Goal: Obtain resource: Download file/media

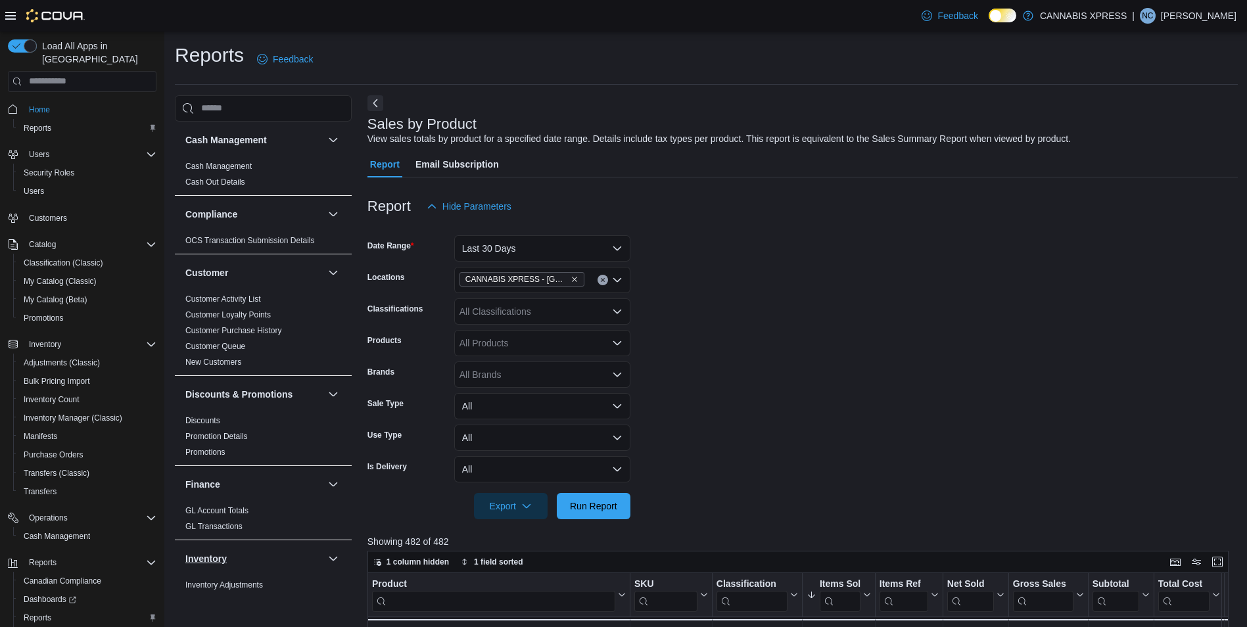
scroll to position [55, 0]
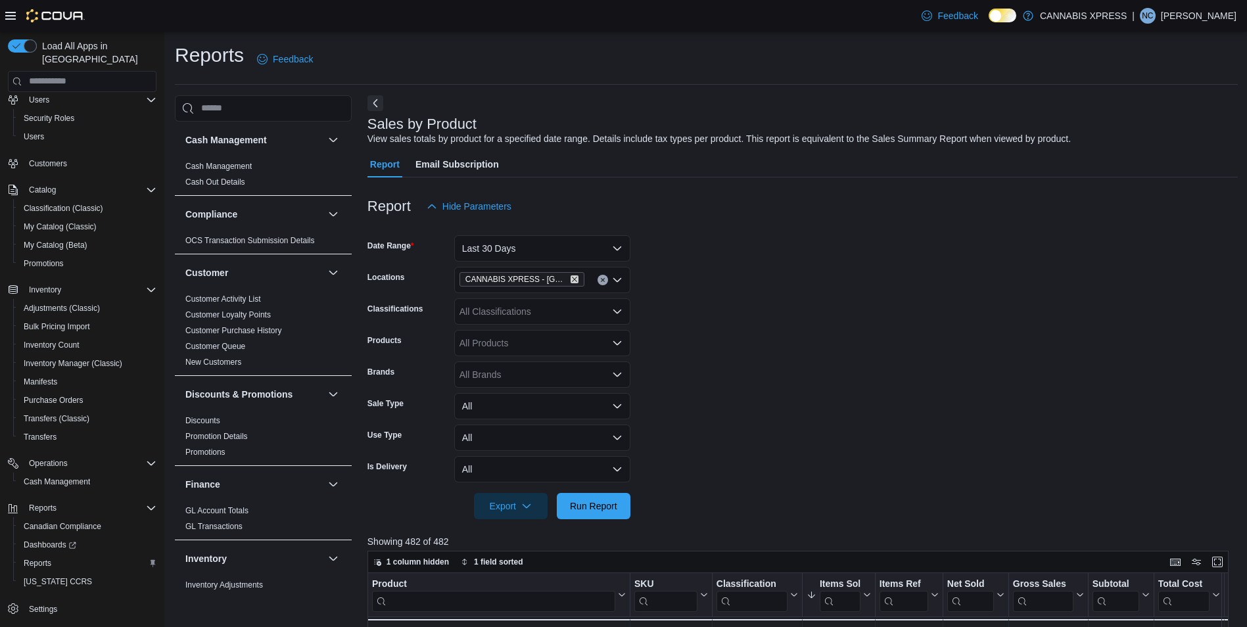
click at [576, 278] on icon "Remove CANNABIS XPRESS - Delhi (Main Street) from selection in this group" at bounding box center [575, 279] width 8 height 8
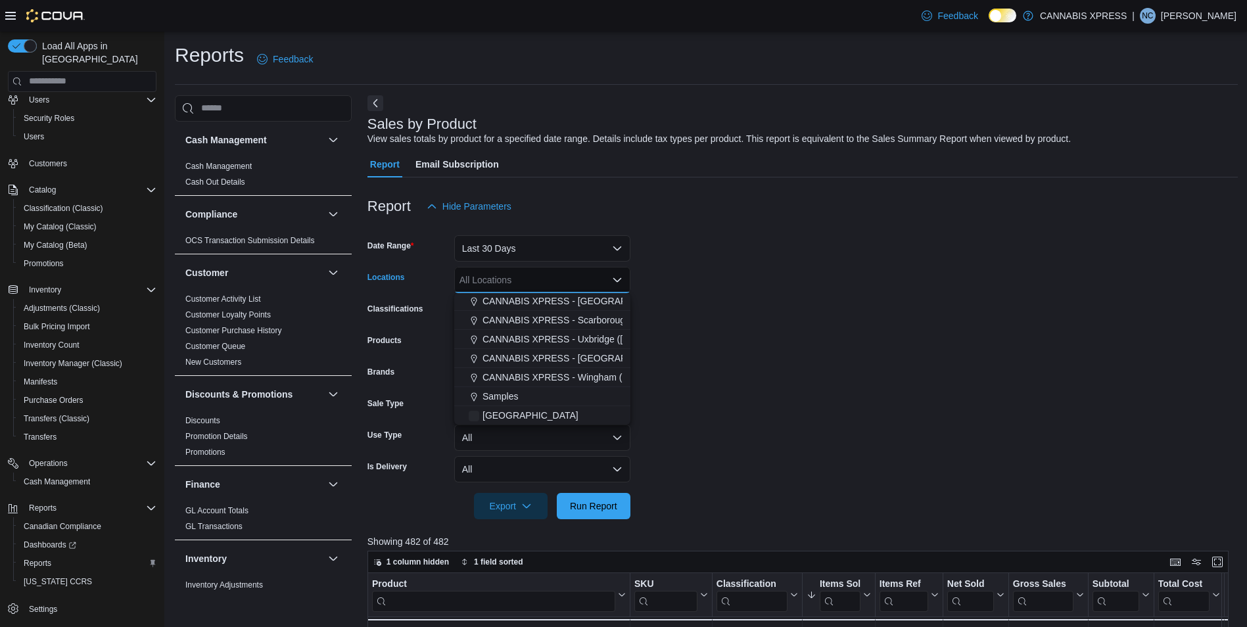
scroll to position [197, 0]
click at [563, 331] on span "CANNABIS XPRESS - Uxbridge ([GEOGRAPHIC_DATA])" at bounding box center [600, 333] width 237 height 13
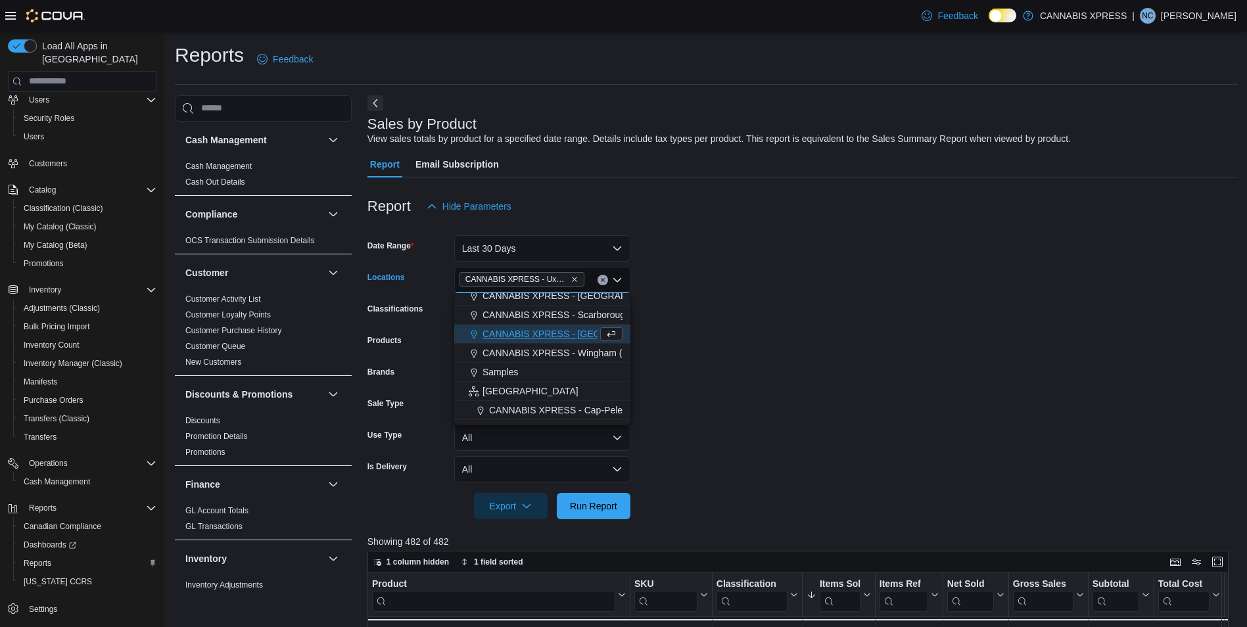
click at [899, 422] on form "Date Range Last 30 Days Locations CANNABIS XPRESS - [GEOGRAPHIC_DATA] ([GEOGRAP…" at bounding box center [802, 370] width 870 height 300
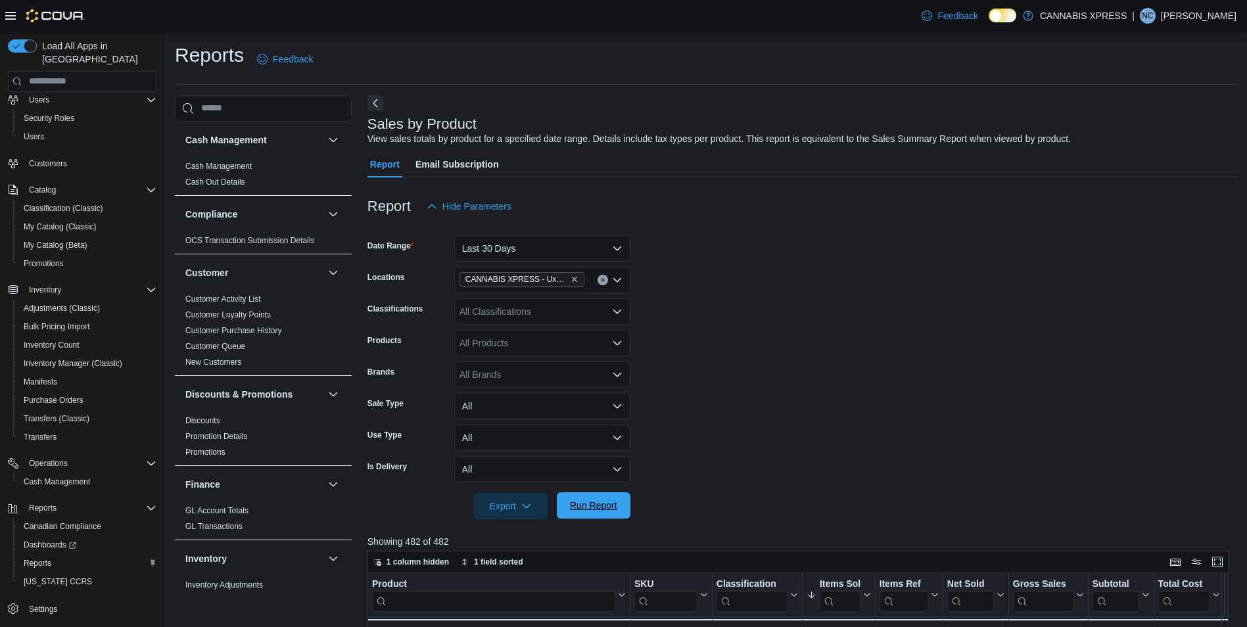
click at [589, 502] on span "Run Report" at bounding box center [593, 505] width 47 height 13
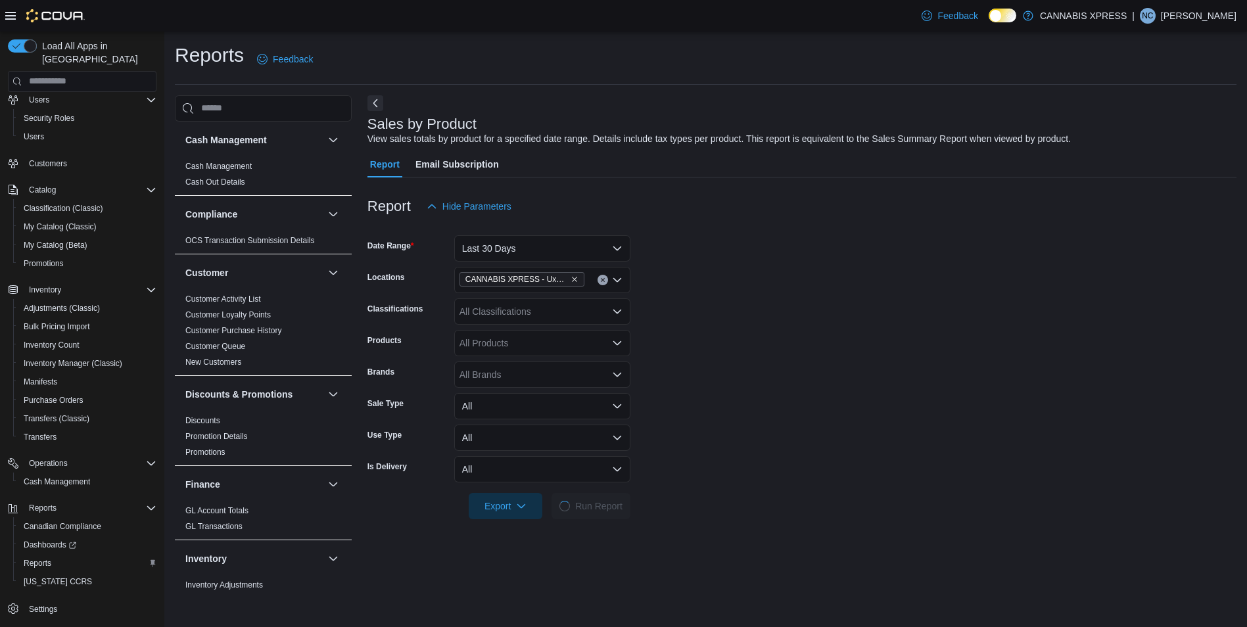
click at [822, 319] on form "Date Range Last 30 Days Locations CANNABIS XPRESS - [GEOGRAPHIC_DATA] (Reach St…" at bounding box center [801, 370] width 869 height 300
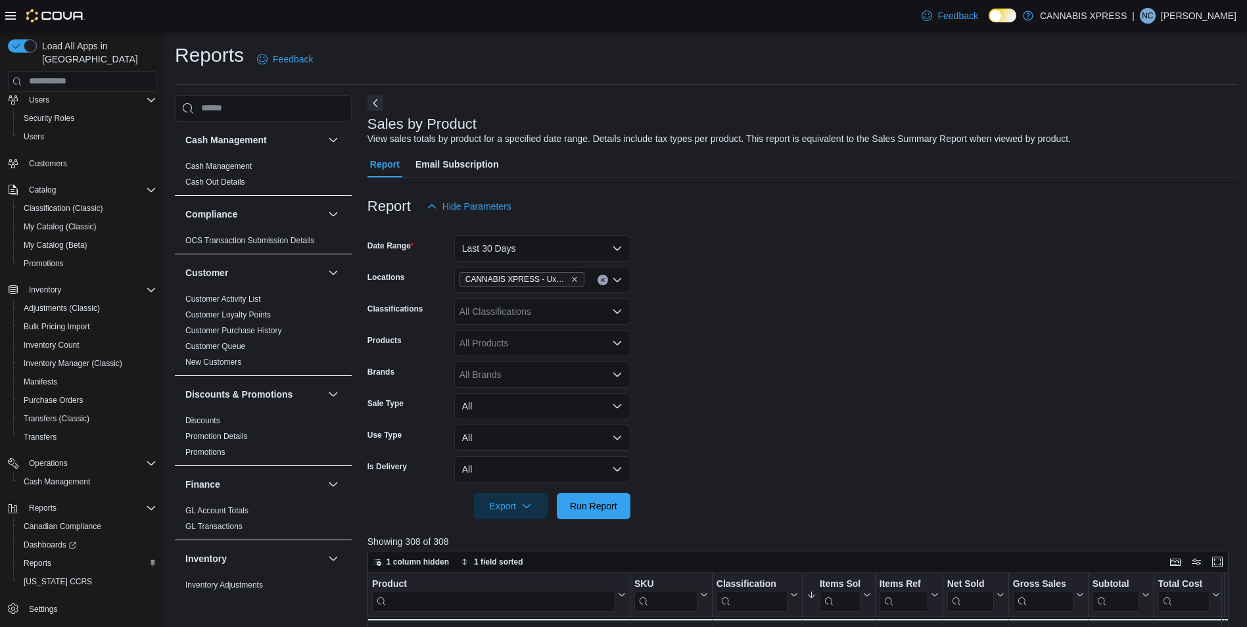
click at [791, 284] on form "Date Range Last 30 Days Locations CANNABIS XPRESS - [GEOGRAPHIC_DATA] (Reach St…" at bounding box center [802, 370] width 870 height 300
click at [486, 507] on span "Export" at bounding box center [511, 505] width 58 height 26
click at [532, 530] on span "Export to Excel" at bounding box center [512, 532] width 59 height 11
click at [898, 286] on form "Date Range Last 30 Days Locations CANNABIS XPRESS - [GEOGRAPHIC_DATA] (Reach St…" at bounding box center [802, 370] width 870 height 300
click at [578, 279] on icon "Remove CANNABIS XPRESS - Uxbridge (Reach Street) from selection in this group" at bounding box center [575, 279] width 8 height 8
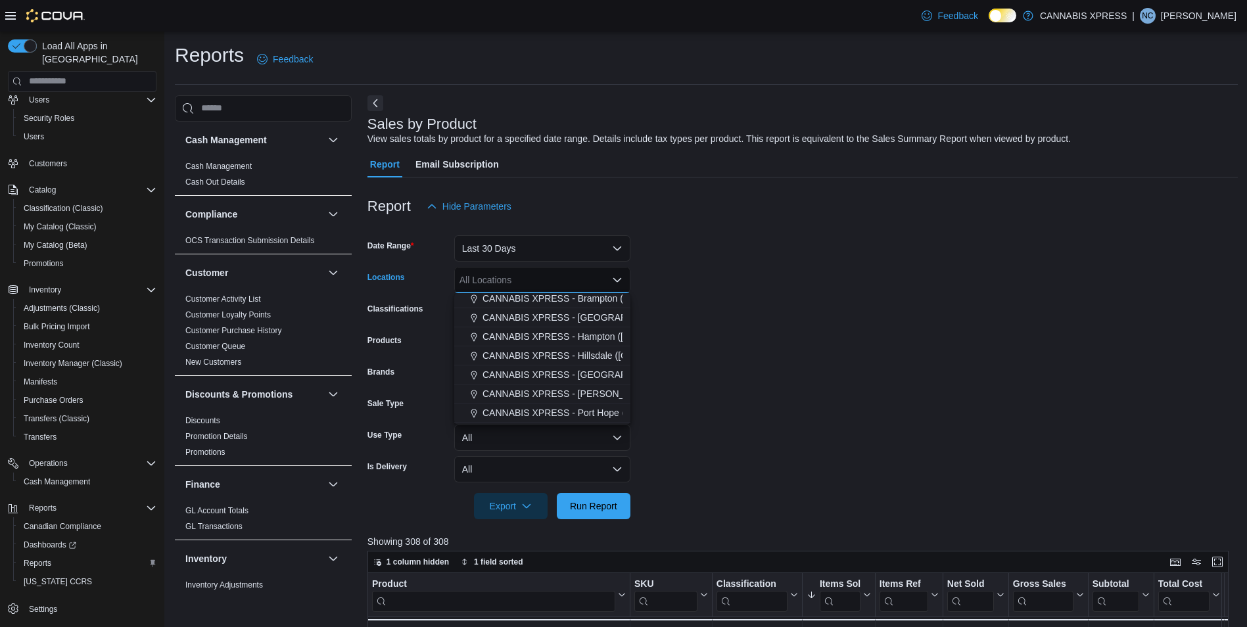
scroll to position [66, 0]
click at [570, 366] on span "CANNABIS XPRESS - [GEOGRAPHIC_DATA][PERSON_NAME] ([GEOGRAPHIC_DATA])" at bounding box center [667, 369] width 371 height 13
drag, startPoint x: 875, startPoint y: 452, endPoint x: 682, endPoint y: 519, distance: 203.9
click at [874, 453] on form "Date Range Last 30 Days Locations CANNABIS XPRESS - [GEOGRAPHIC_DATA][PERSON_NA…" at bounding box center [802, 370] width 870 height 300
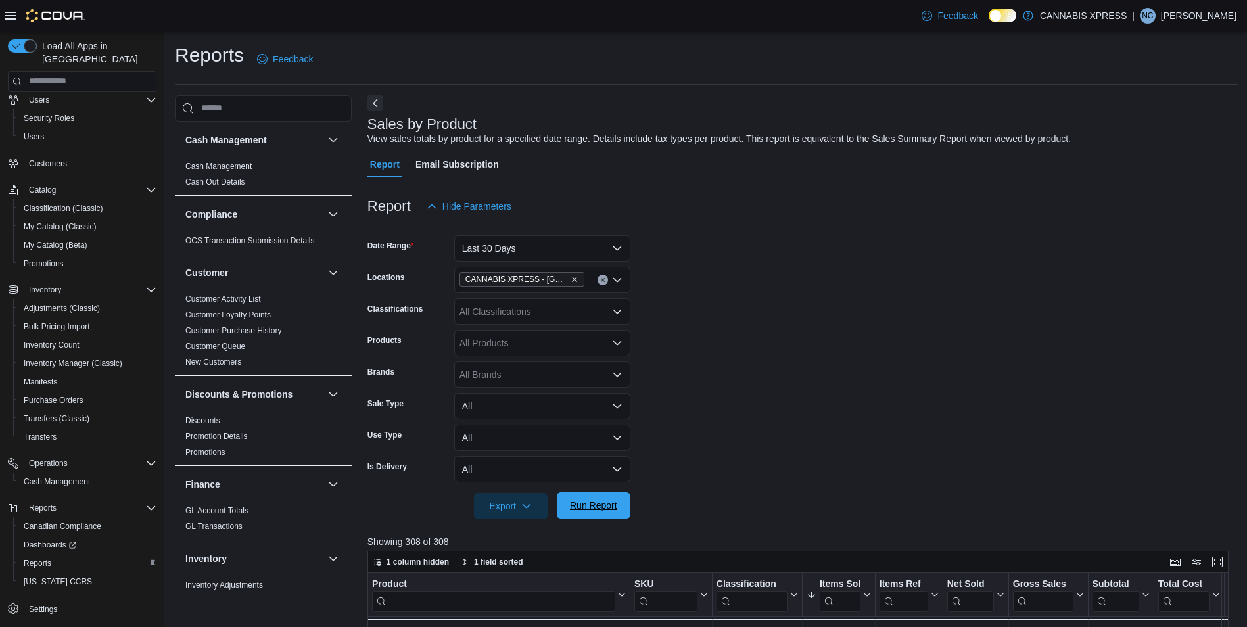
click at [576, 509] on span "Run Report" at bounding box center [593, 505] width 47 height 13
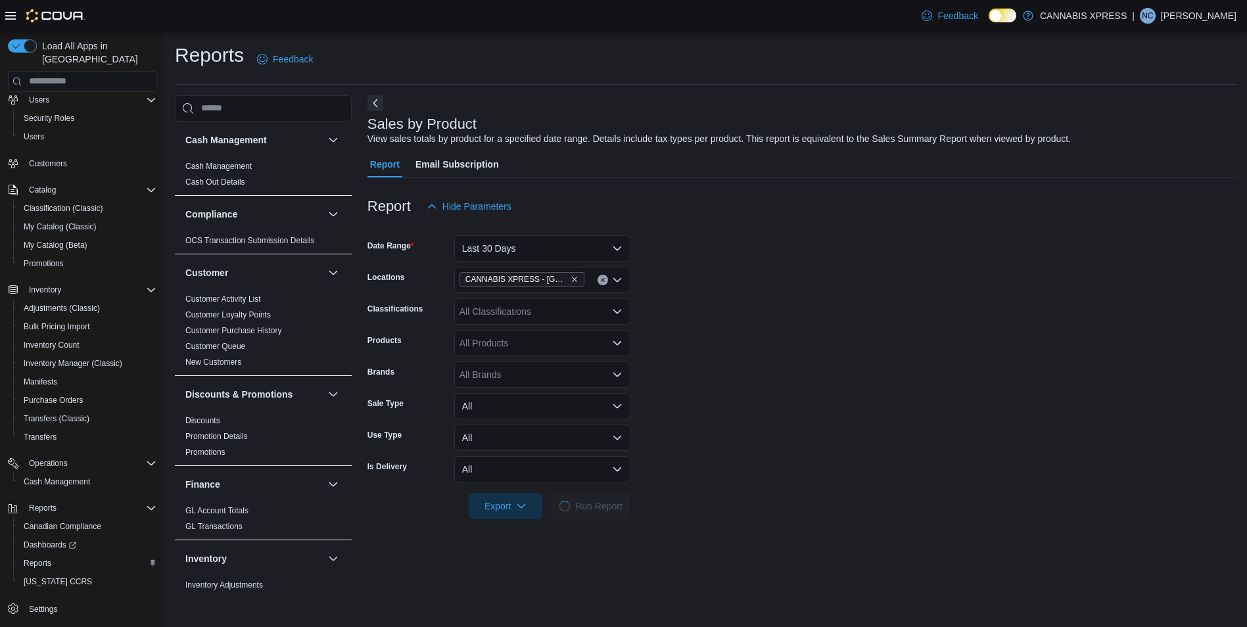
click at [942, 358] on form "Date Range Last 30 Days Locations CANNABIS XPRESS - [GEOGRAPHIC_DATA][PERSON_NA…" at bounding box center [801, 370] width 869 height 300
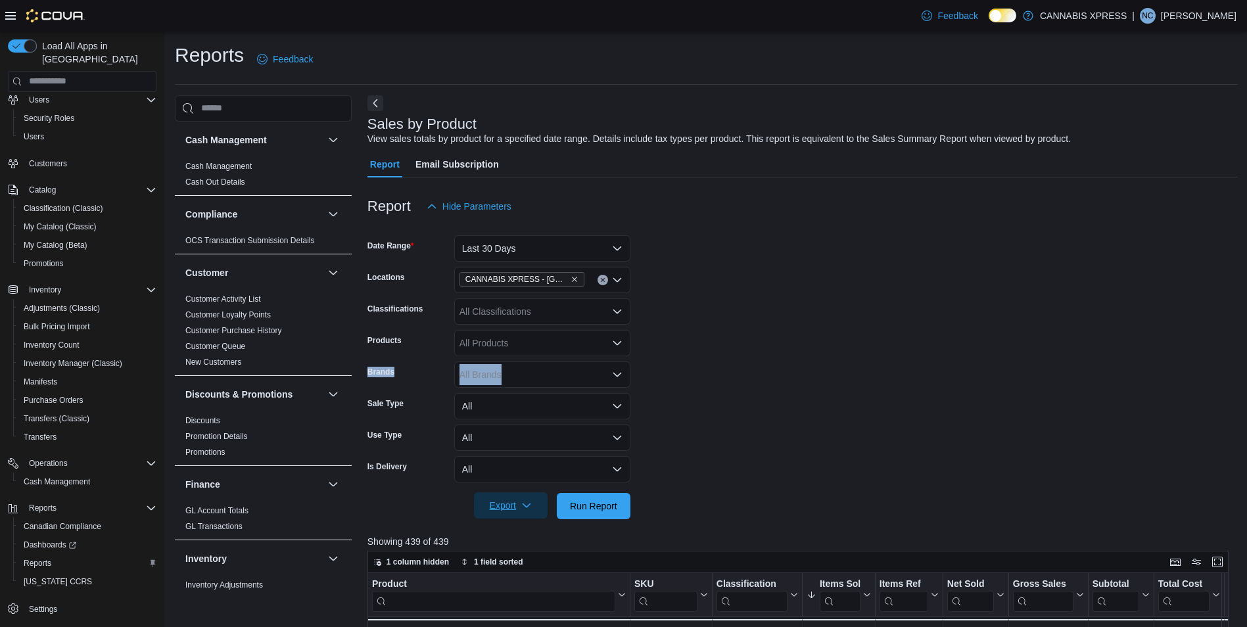
click at [510, 503] on span "Export" at bounding box center [511, 505] width 58 height 26
click at [506, 531] on span "Export to Excel" at bounding box center [512, 532] width 59 height 11
click at [882, 352] on form "Date Range Last 30 Days Locations CANNABIS XPRESS - [GEOGRAPHIC_DATA][PERSON_NA…" at bounding box center [802, 370] width 870 height 300
